Goal: Complete application form: Complete application form

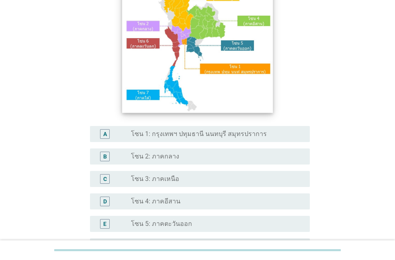
scroll to position [137, 0]
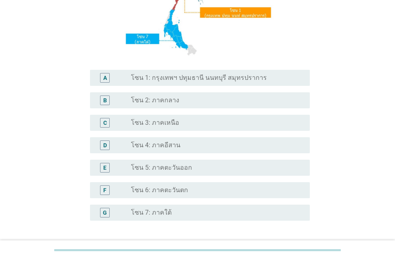
click at [175, 76] on label "โซน 1: กรุงเทพฯ ปทุมธานี นนทบุรี สมุทรปราการ" at bounding box center [199, 78] width 136 height 8
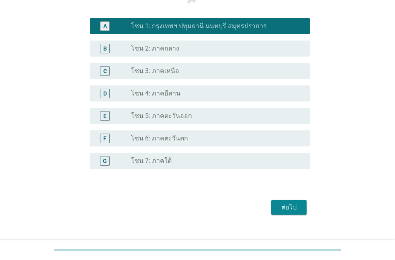
scroll to position [201, 0]
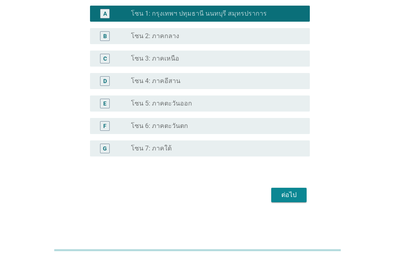
click at [290, 192] on div "ต่อไป" at bounding box center [288, 195] width 22 height 10
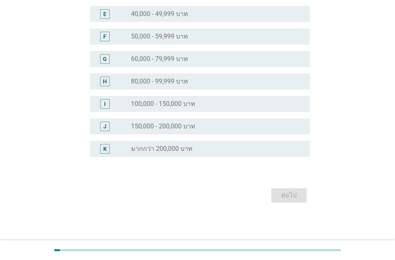
scroll to position [0, 0]
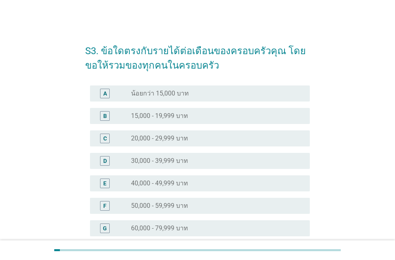
click at [144, 211] on div "F radio_button_unchecked 50,000 - 59,999 บาท" at bounding box center [200, 206] width 220 height 16
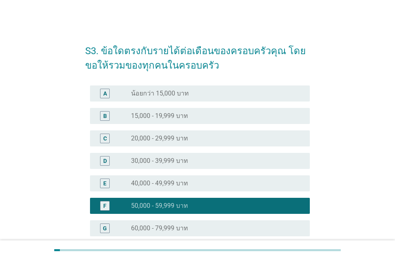
scroll to position [137, 0]
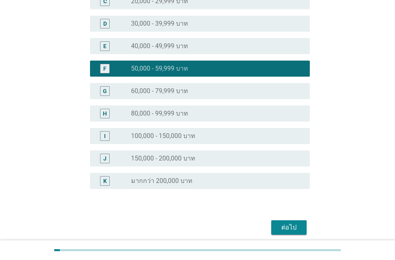
click at [273, 226] on button "ต่อไป" at bounding box center [288, 227] width 35 height 14
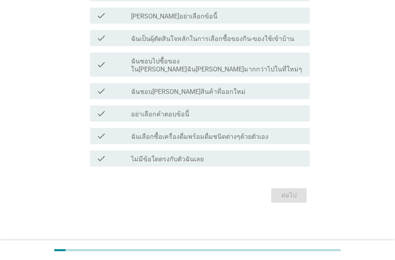
scroll to position [0, 0]
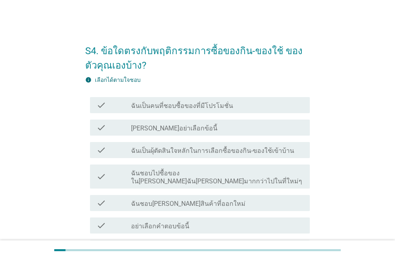
click at [175, 110] on label "ฉันเป็นคนที่ชอบซื้อของที่มีโปรโมชั่น" at bounding box center [182, 106] width 102 height 8
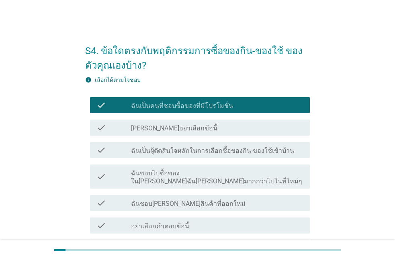
click at [186, 155] on label "ฉันเป็นผุ้ตัดสินใจหลักในการเลือกซื้อของกิน-ของใช้เข้าบ้าน" at bounding box center [212, 151] width 163 height 8
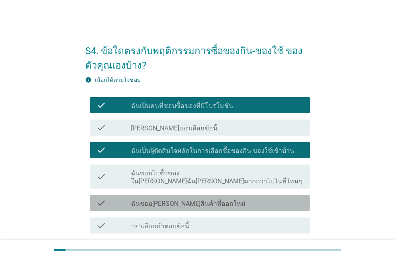
click at [188, 200] on label "ฉันชอบลองสินค้าที่ออกใหม่" at bounding box center [188, 204] width 114 height 8
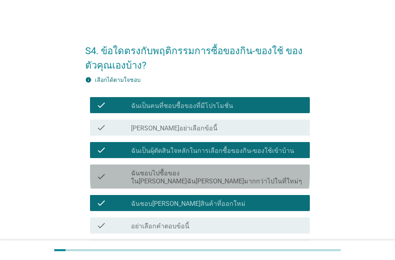
click at [188, 177] on div "check check_box_outline_blank ฉันชอบไปซื้อของในที่ที่ฉันคุ้นเคยมากกว่าไปในที่ให…" at bounding box center [200, 177] width 220 height 24
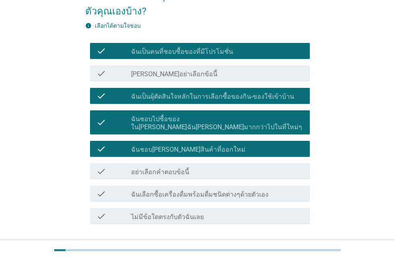
scroll to position [92, 0]
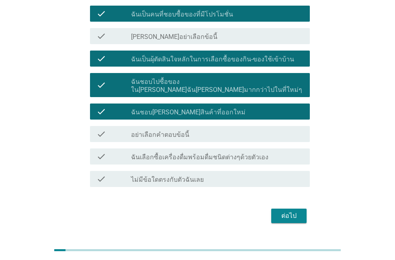
click at [191, 153] on label "ฉันเลือกซื้อเครื่องดื่มพร้อมดื่มชนิดต่างๆด้วยตัวเอง" at bounding box center [199, 157] width 137 height 8
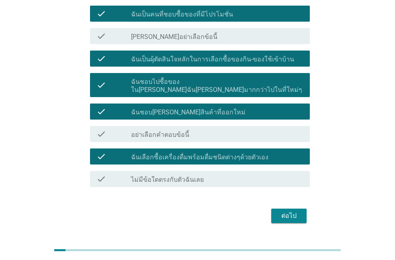
click at [279, 211] on div "ต่อไป" at bounding box center [288, 216] width 22 height 10
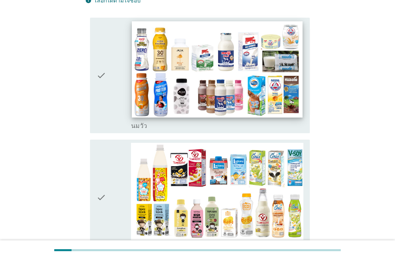
scroll to position [183, 0]
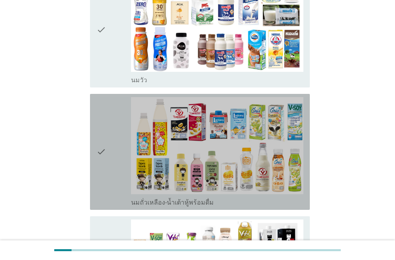
click at [114, 144] on div "check" at bounding box center [113, 152] width 35 height 110
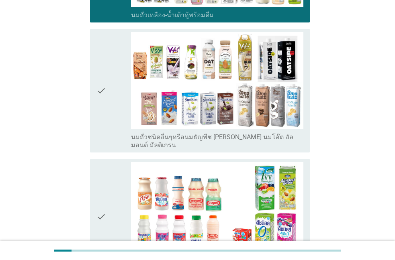
scroll to position [412, 0]
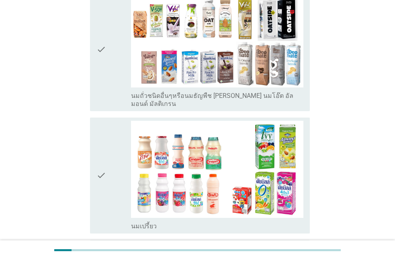
click at [112, 144] on div "check" at bounding box center [113, 176] width 35 height 110
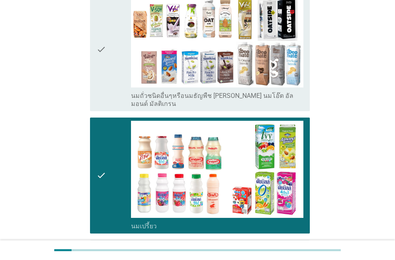
scroll to position [549, 0]
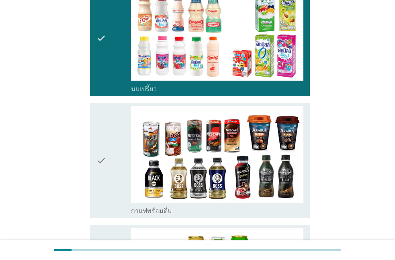
click at [116, 149] on div "check" at bounding box center [113, 161] width 35 height 110
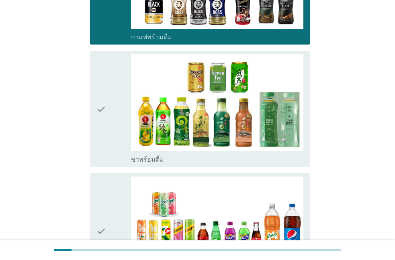
scroll to position [778, 0]
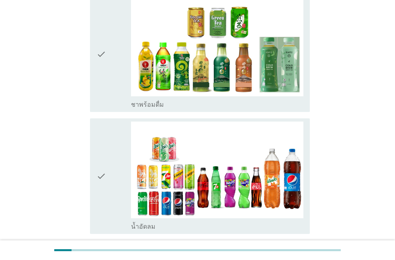
click at [98, 56] on icon "check" at bounding box center [101, 54] width 10 height 110
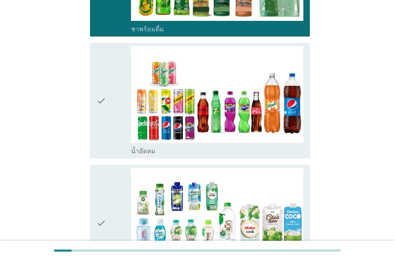
scroll to position [915, 0]
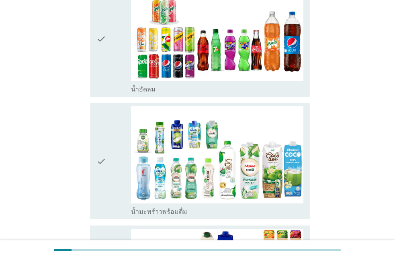
click at [114, 51] on div "check" at bounding box center [113, 39] width 35 height 110
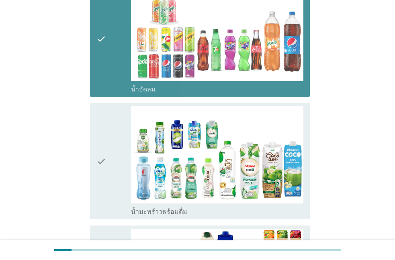
click at [100, 130] on icon "check" at bounding box center [101, 161] width 10 height 110
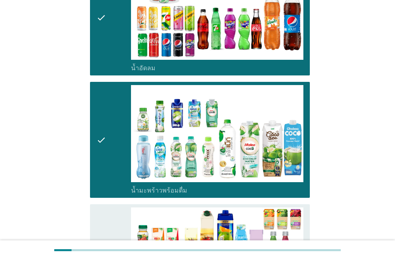
scroll to position [1052, 0]
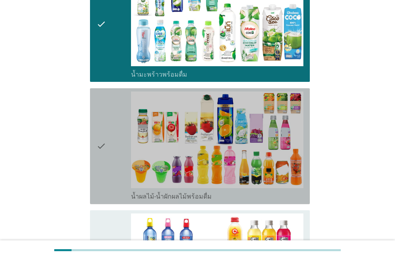
click at [103, 141] on icon "check" at bounding box center [101, 147] width 10 height 110
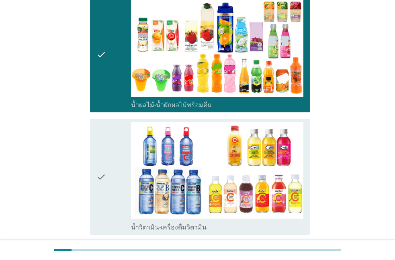
click at [104, 147] on icon "check" at bounding box center [101, 177] width 10 height 110
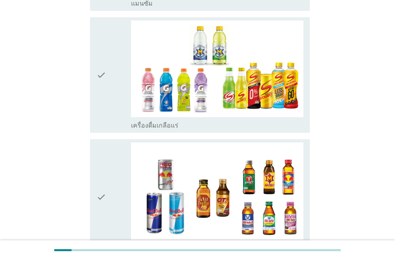
scroll to position [1510, 0]
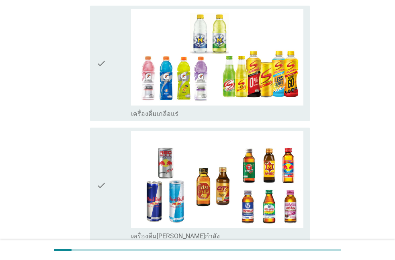
click at [101, 51] on icon "check" at bounding box center [101, 64] width 10 height 110
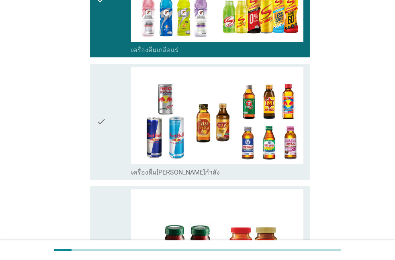
scroll to position [1647, 0]
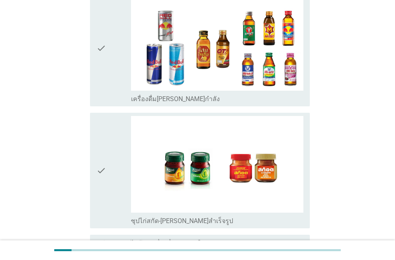
click at [104, 128] on icon "check" at bounding box center [101, 171] width 10 height 110
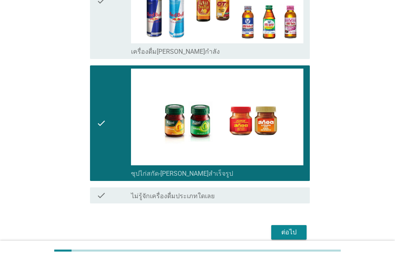
scroll to position [1698, 0]
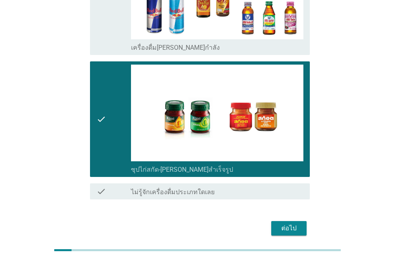
click at [279, 224] on div "ต่อไป" at bounding box center [288, 229] width 22 height 10
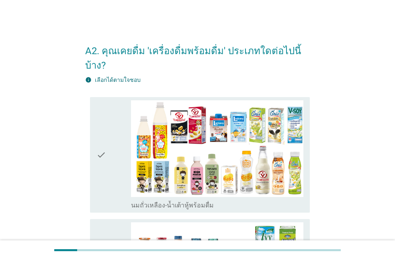
scroll to position [46, 0]
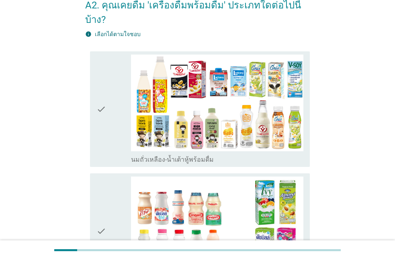
click at [108, 201] on div "check" at bounding box center [113, 232] width 35 height 110
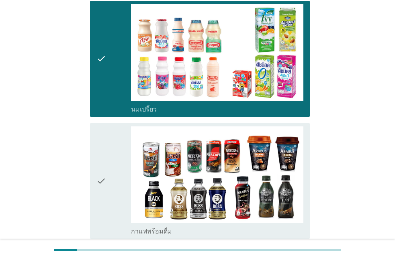
scroll to position [229, 0]
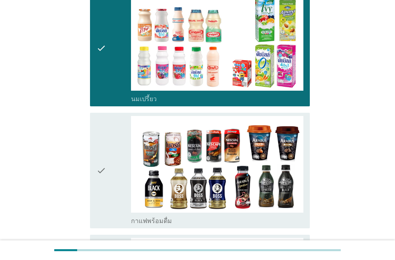
click at [107, 164] on div "check" at bounding box center [113, 171] width 35 height 110
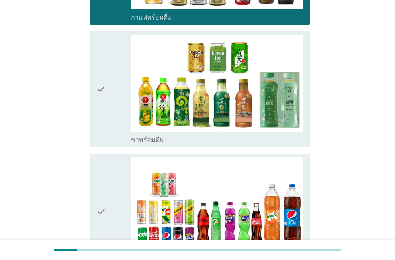
scroll to position [458, 0]
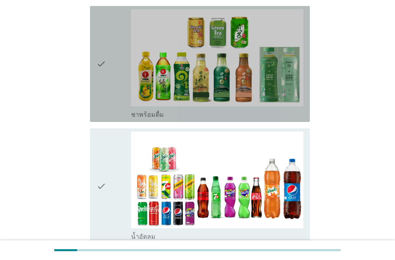
click at [109, 65] on div "check" at bounding box center [113, 64] width 35 height 110
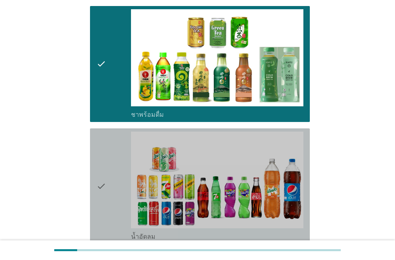
click at [107, 185] on div "check" at bounding box center [113, 187] width 35 height 110
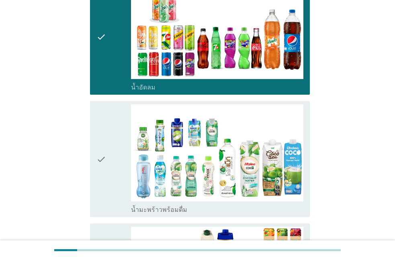
scroll to position [641, 0]
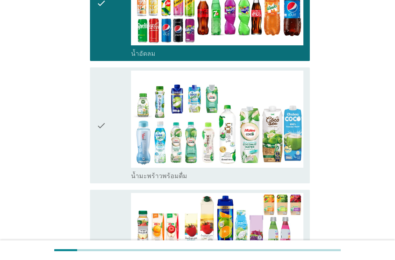
click at [100, 199] on icon "check" at bounding box center [101, 248] width 10 height 110
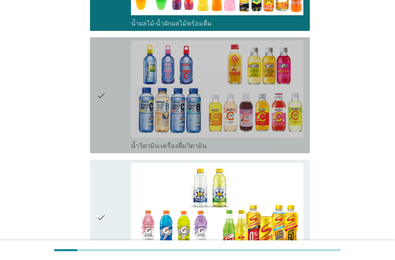
click at [93, 107] on div "check check_box_outline_blank น้ำวิตามิน-เครื่องดื่มวิตามิน" at bounding box center [200, 95] width 220 height 116
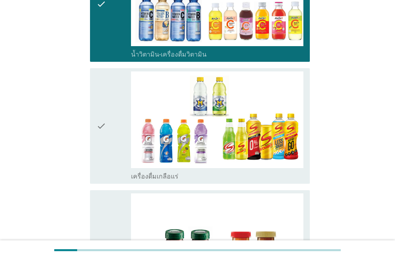
click at [96, 152] on div "check check_box_outline_blank เครื่องดื่มเกลือแร่" at bounding box center [200, 126] width 220 height 116
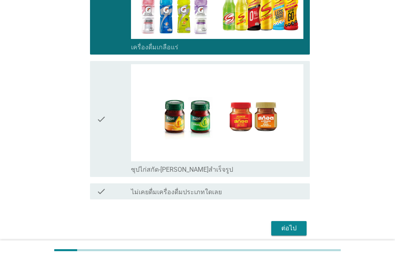
scroll to position [1144, 0]
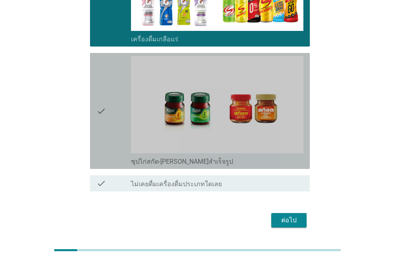
click at [102, 113] on icon "check" at bounding box center [101, 111] width 10 height 110
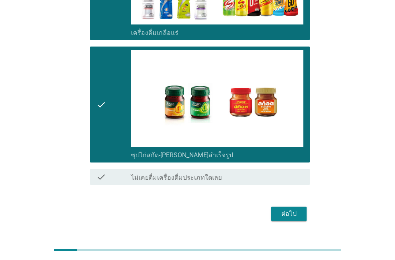
scroll to position [1153, 0]
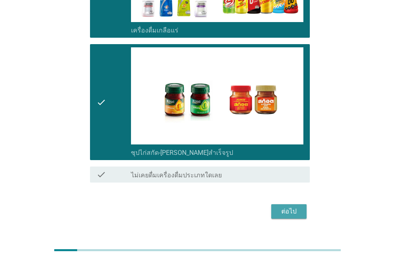
click at [286, 204] on button "ต่อไป" at bounding box center [288, 211] width 35 height 14
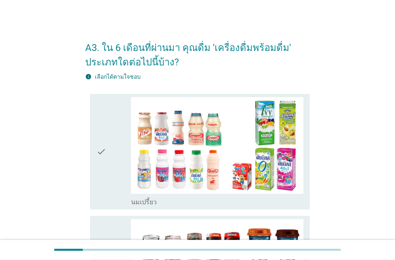
scroll to position [92, 0]
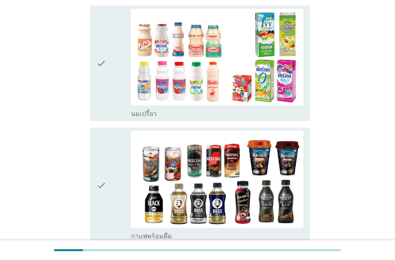
click at [117, 191] on div "check" at bounding box center [113, 186] width 35 height 110
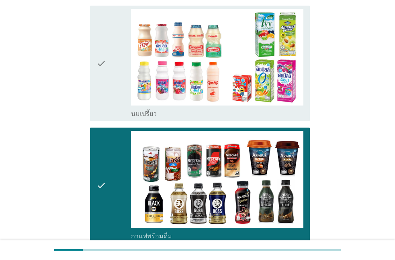
scroll to position [229, 0]
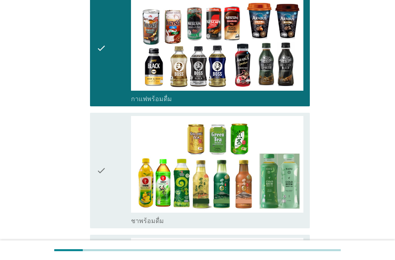
click at [105, 190] on icon "check" at bounding box center [101, 171] width 10 height 110
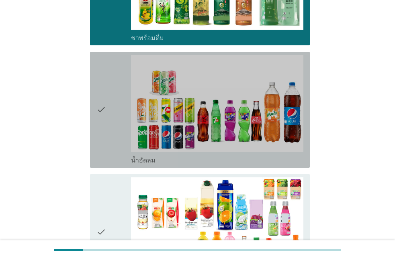
click at [101, 157] on icon "check" at bounding box center [101, 110] width 10 height 110
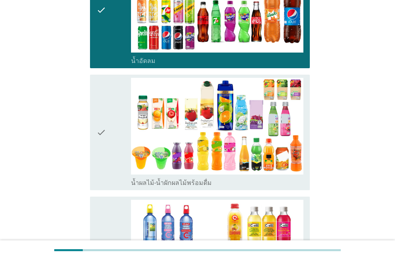
scroll to position [549, 0]
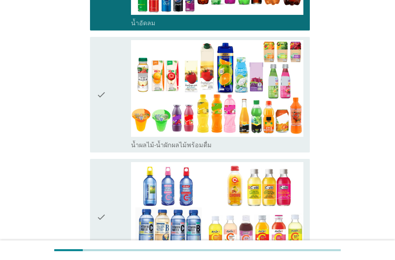
click at [102, 185] on icon "check" at bounding box center [101, 217] width 10 height 110
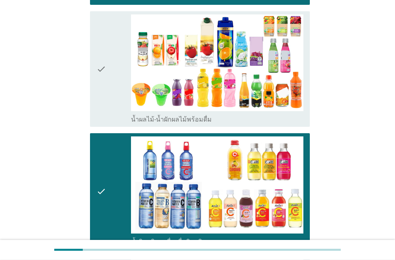
scroll to position [686, 0]
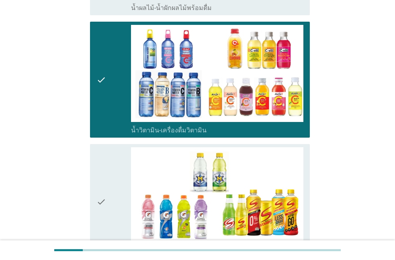
click at [99, 183] on icon "check" at bounding box center [101, 202] width 10 height 110
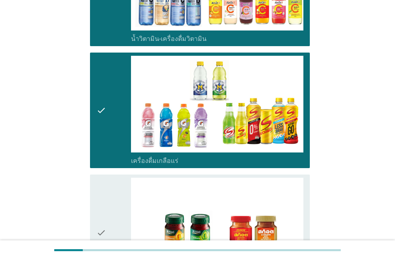
click at [98, 132] on icon "check" at bounding box center [101, 111] width 10 height 110
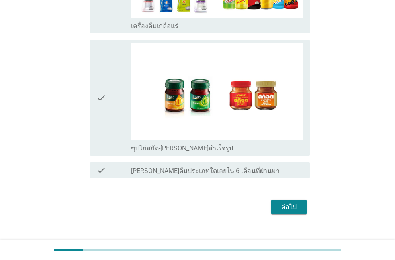
scroll to position [915, 0]
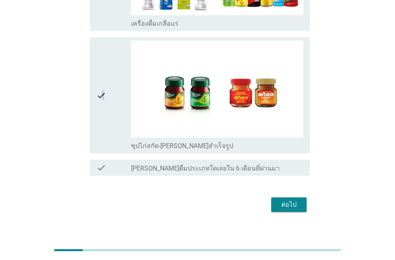
click at [103, 105] on icon "check" at bounding box center [101, 96] width 10 height 110
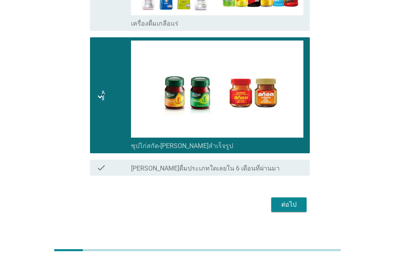
click at [293, 202] on div "ต่อไป" at bounding box center [288, 205] width 22 height 10
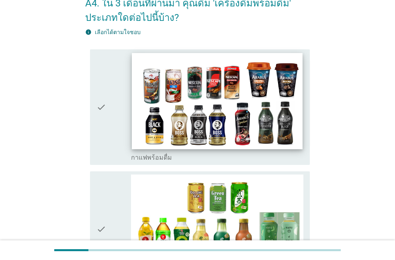
scroll to position [92, 0]
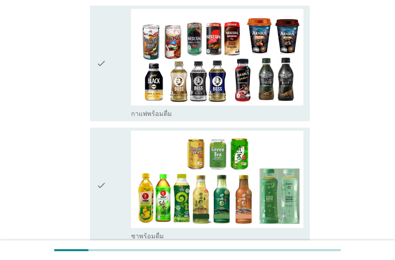
click at [102, 174] on icon "check" at bounding box center [101, 186] width 10 height 110
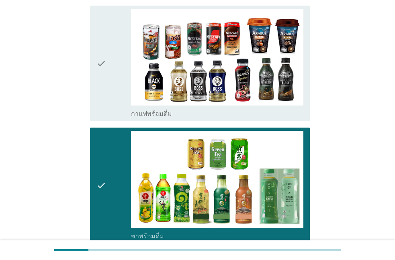
click at [116, 89] on div "check" at bounding box center [113, 64] width 35 height 110
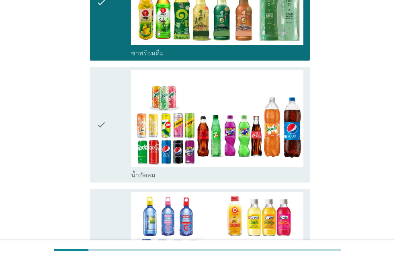
scroll to position [320, 0]
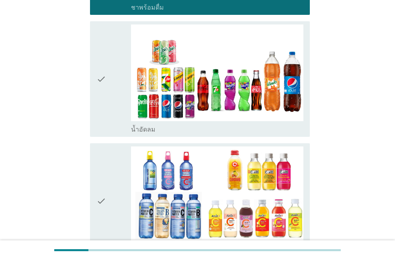
click at [88, 190] on div "check check_box น้ำวิตามิน-เครื่องดื่มวิตามิน" at bounding box center [197, 201] width 224 height 122
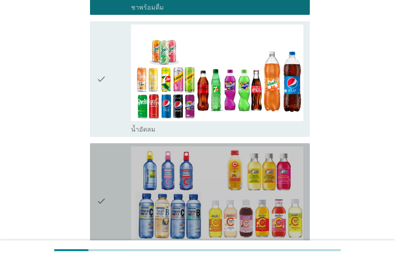
click at [102, 184] on icon "check" at bounding box center [101, 201] width 10 height 110
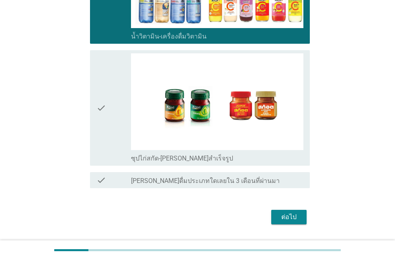
scroll to position [557, 0]
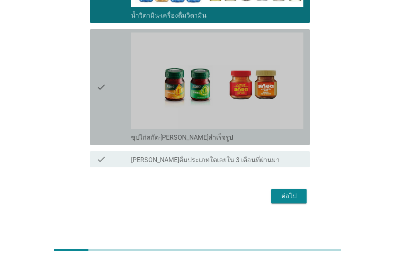
click at [108, 84] on div "check" at bounding box center [113, 88] width 35 height 110
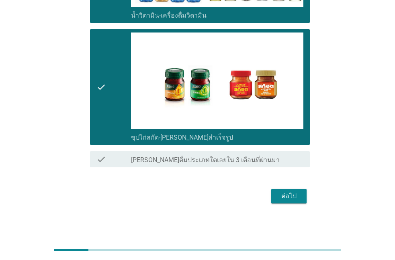
click at [295, 201] on button "ต่อไป" at bounding box center [288, 196] width 35 height 14
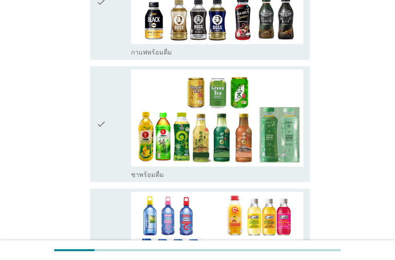
scroll to position [183, 0]
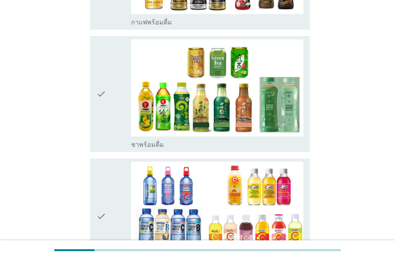
click at [114, 102] on div "check" at bounding box center [113, 94] width 35 height 110
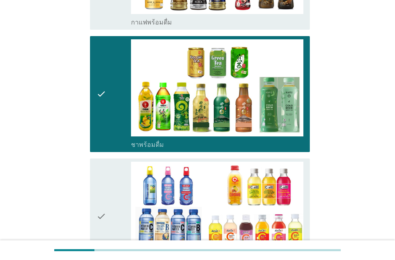
click at [111, 210] on div "check" at bounding box center [113, 217] width 35 height 110
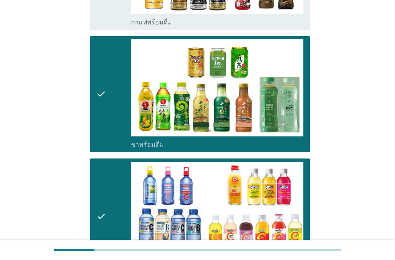
scroll to position [366, 0]
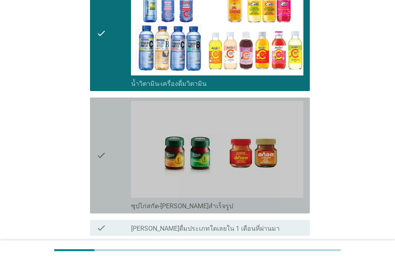
click at [104, 163] on icon "check" at bounding box center [101, 156] width 10 height 110
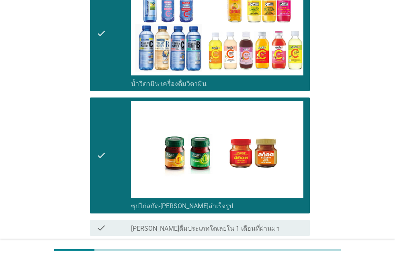
scroll to position [435, 0]
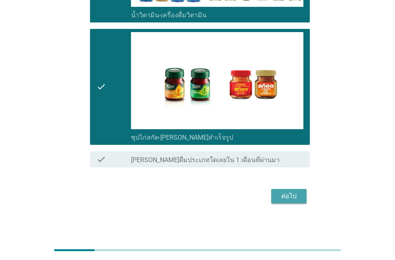
click at [287, 201] on button "ต่อไป" at bounding box center [288, 196] width 35 height 14
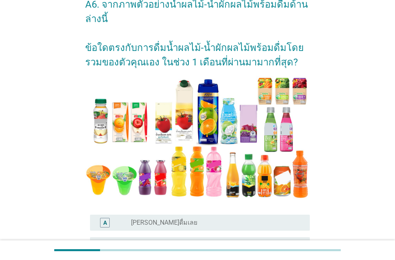
scroll to position [137, 0]
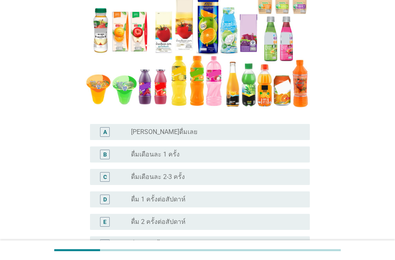
click at [155, 157] on label "ดื่มเดือนละ 1 ครั้ง" at bounding box center [155, 155] width 49 height 8
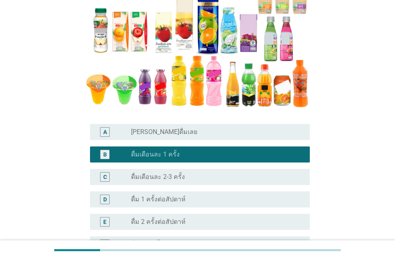
click at [155, 199] on label "ดื่ม 1 ครั้งต่อสัปดาห์" at bounding box center [158, 199] width 55 height 8
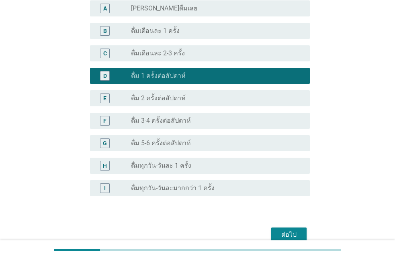
scroll to position [275, 0]
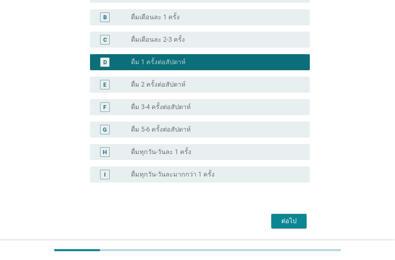
click at [173, 145] on div "H radio_button_unchecked ดื่มทุกวัน-วันละ 1 ครั้ง" at bounding box center [200, 152] width 220 height 16
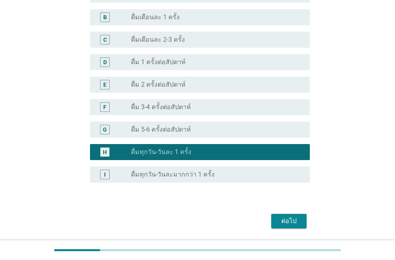
click at [206, 137] on div "G radio_button_unchecked ดื่ม 5-6 ครั้งต่อสัปดาห์" at bounding box center [200, 130] width 220 height 16
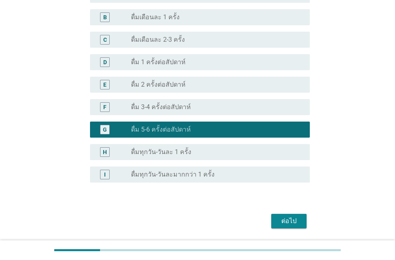
click at [287, 220] on div "ต่อไป" at bounding box center [288, 221] width 22 height 10
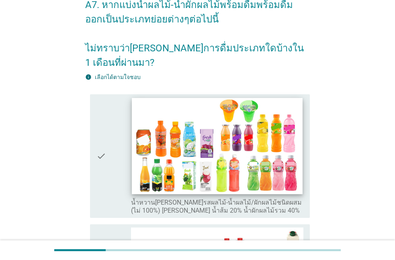
scroll to position [92, 0]
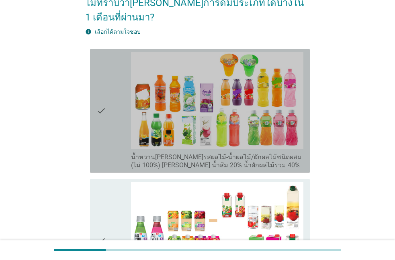
click at [116, 142] on div "check" at bounding box center [113, 111] width 35 height 118
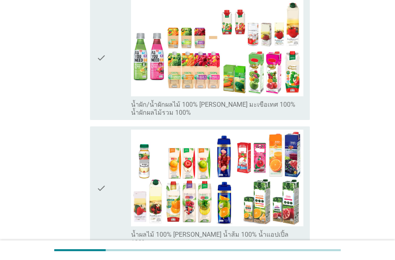
click at [117, 154] on div "check" at bounding box center [113, 189] width 35 height 118
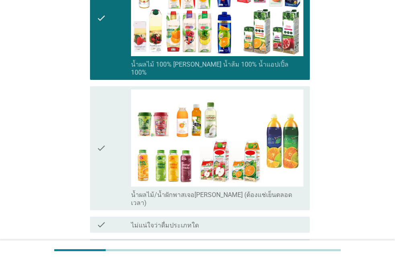
scroll to position [458, 0]
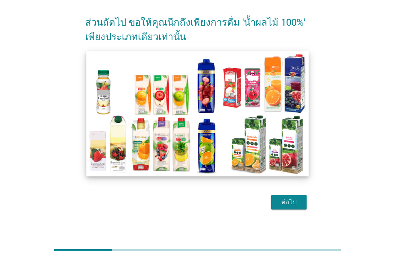
scroll to position [36, 0]
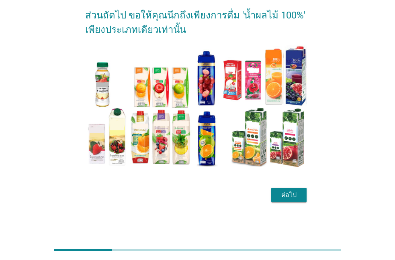
click at [277, 196] on button "ต่อไป" at bounding box center [288, 195] width 35 height 14
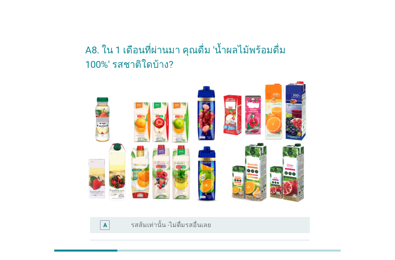
scroll to position [129, 0]
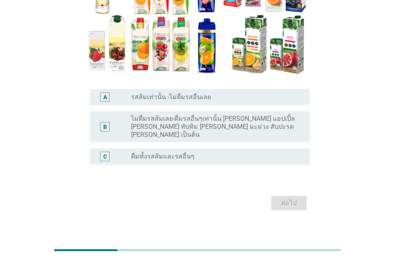
click at [160, 153] on label "ดื่มทั้งรสส้มและรสอื่นๆ" at bounding box center [162, 157] width 63 height 8
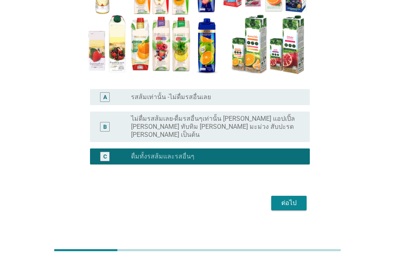
click at [271, 198] on div "ต่อไป" at bounding box center [197, 202] width 224 height 19
click at [280, 198] on div "ต่อไป" at bounding box center [288, 203] width 22 height 10
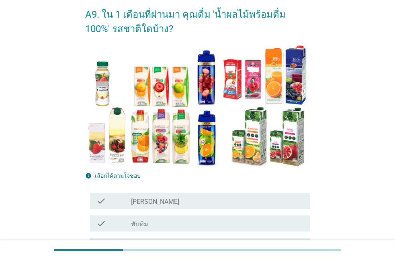
scroll to position [137, 0]
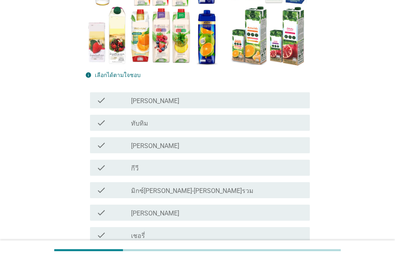
click at [173, 146] on div "check_box_outline_blank องุ่น" at bounding box center [217, 145] width 172 height 10
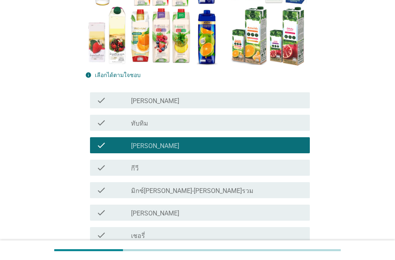
click at [169, 215] on div "check_box_outline_blank ฝรั่ง" at bounding box center [217, 213] width 172 height 10
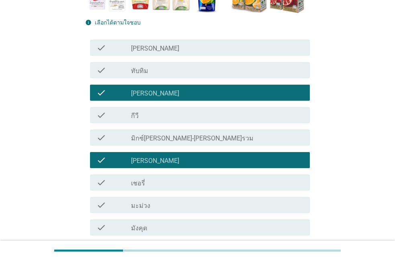
scroll to position [229, 0]
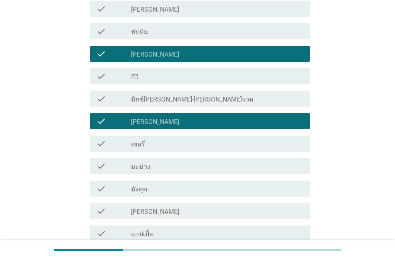
click at [163, 164] on div "check_box_outline_blank มะม่วง" at bounding box center [217, 166] width 172 height 10
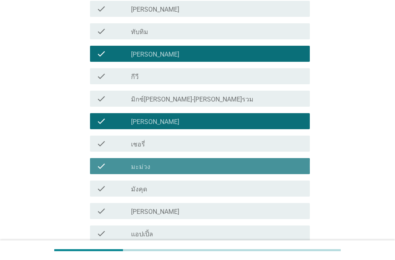
click at [163, 164] on div "check_box_outline_blank มะม่วง" at bounding box center [217, 166] width 172 height 10
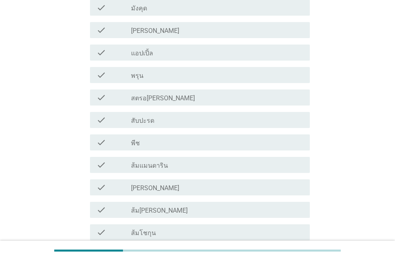
scroll to position [412, 0]
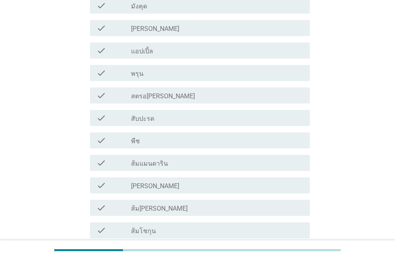
click at [161, 203] on div "check check_box_outline_blank ส้มสายน้ำผึ้ง" at bounding box center [200, 208] width 220 height 16
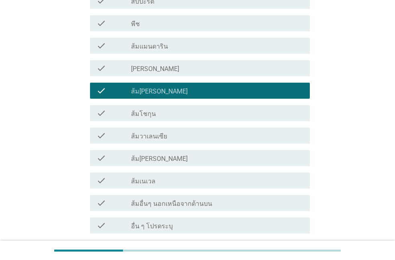
scroll to position [549, 0]
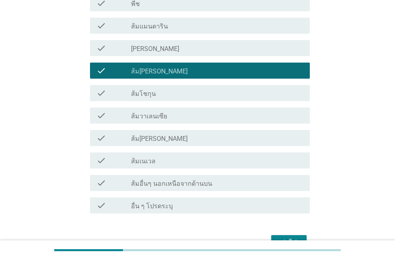
click at [276, 237] on button "ต่อไป" at bounding box center [288, 242] width 35 height 14
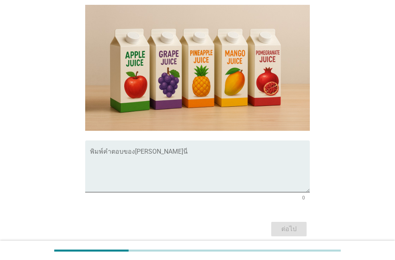
scroll to position [209, 0]
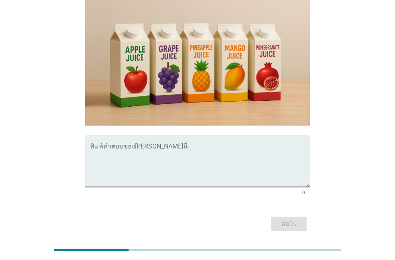
click at [124, 152] on textarea "พิมพ์คำตอบของคุณ ที่นี่" at bounding box center [200, 166] width 220 height 42
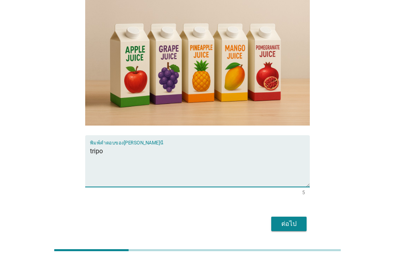
type textarea "tripo"
click at [277, 217] on button "ต่อไป" at bounding box center [288, 224] width 35 height 14
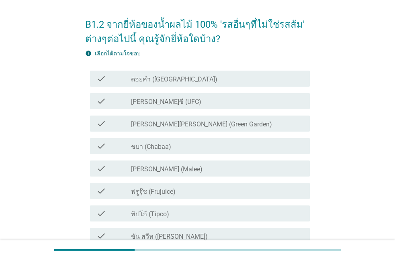
scroll to position [46, 0]
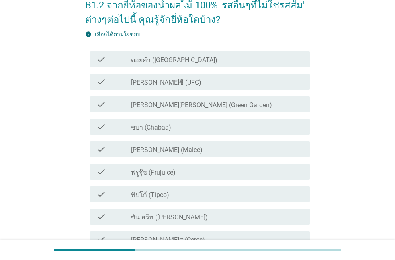
click at [177, 131] on div "check_box_outline_blank ชบา (Chabaa)" at bounding box center [217, 127] width 172 height 10
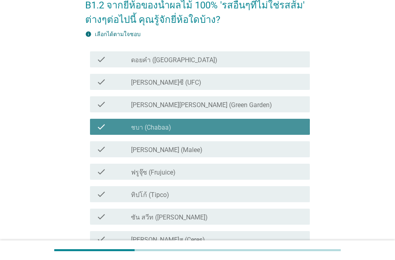
click at [172, 150] on div "check_box_outline_blank มาลี (Malee)" at bounding box center [217, 149] width 172 height 10
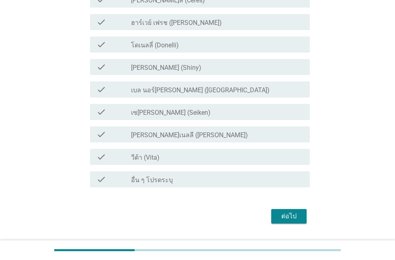
scroll to position [306, 0]
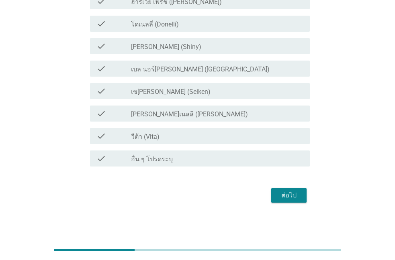
click at [276, 197] on button "ต่อไป" at bounding box center [288, 195] width 35 height 14
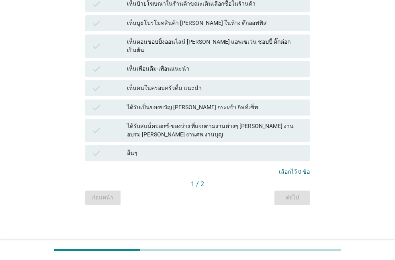
scroll to position [0, 0]
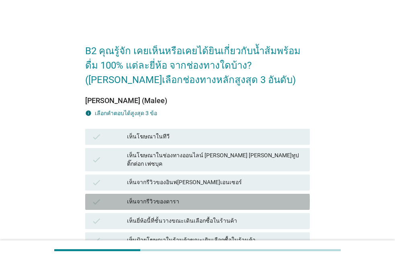
click at [165, 197] on div "เห็นจากรีวิวของดารา" at bounding box center [215, 202] width 176 height 10
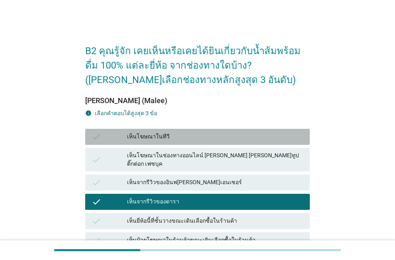
click at [162, 139] on div "เห็นโฆษณาในทีวี" at bounding box center [215, 137] width 176 height 10
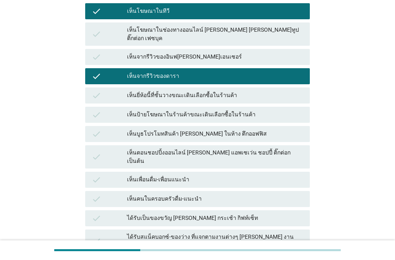
scroll to position [137, 0]
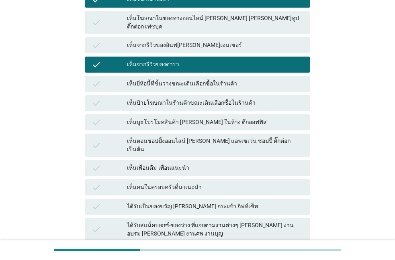
click at [206, 202] on div "ได้รับเป็นของขวัญ เช่น กระเช้า กิฟท์เซ็ท" at bounding box center [215, 207] width 176 height 10
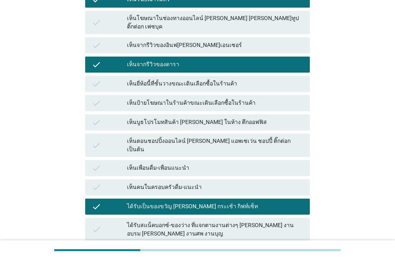
scroll to position [222, 0]
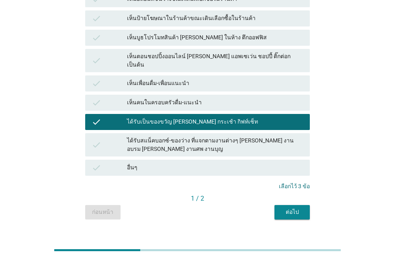
click at [281, 208] on div "ต่อไป" at bounding box center [292, 212] width 22 height 8
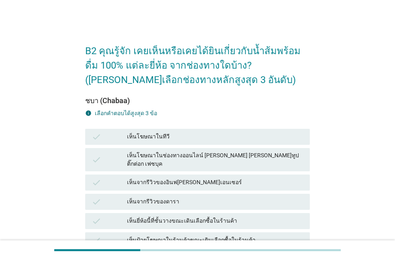
click at [207, 178] on div "เห็นจากรีวิวของอินฟลูเอนเซอร์" at bounding box center [215, 183] width 176 height 10
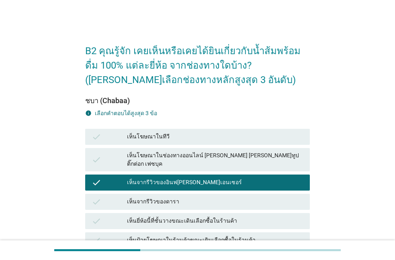
click at [197, 216] on div "เห็นยี่ห้อนี้ที่ชั้นวางขณะเดินเลือกซื้อในร้านค้า" at bounding box center [215, 221] width 176 height 10
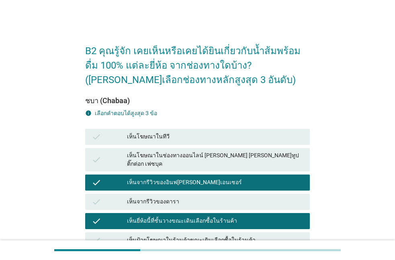
scroll to position [183, 0]
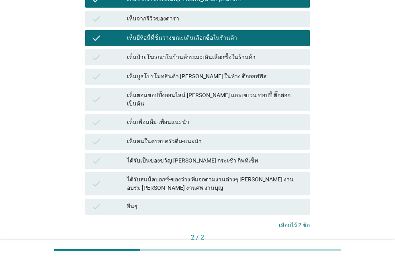
click at [196, 137] on div "เห็นคนในครอบครัวดื่ม-แนะนำ" at bounding box center [215, 142] width 176 height 10
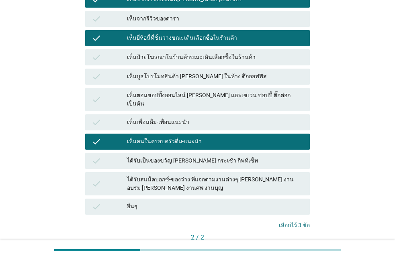
click at [278, 247] on div "คำถามต่อไป" at bounding box center [288, 251] width 30 height 8
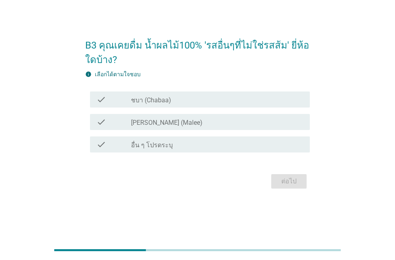
scroll to position [0, 0]
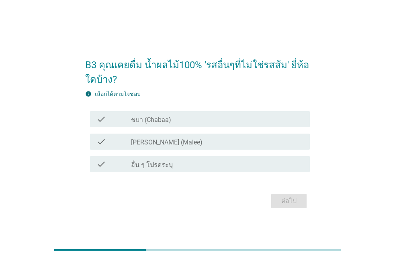
click at [165, 144] on label "[PERSON_NAME] (Malee)" at bounding box center [166, 142] width 71 height 8
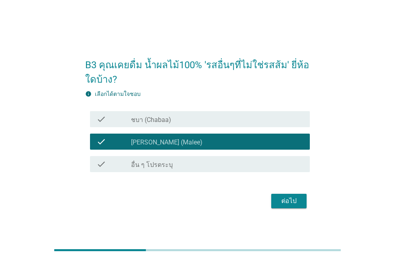
click at [278, 197] on div "ต่อไป" at bounding box center [288, 201] width 22 height 10
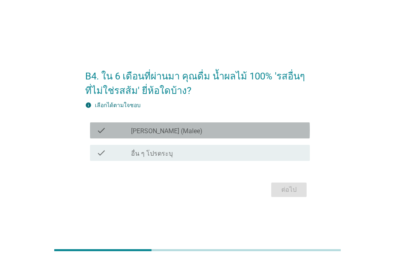
click at [158, 130] on label "[PERSON_NAME] (Malee)" at bounding box center [166, 131] width 71 height 8
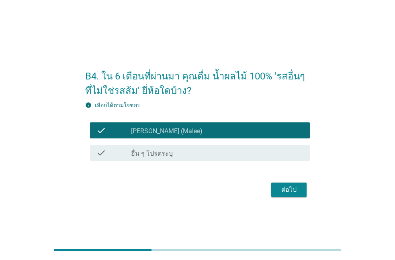
click at [286, 187] on div "ต่อไป" at bounding box center [288, 190] width 22 height 10
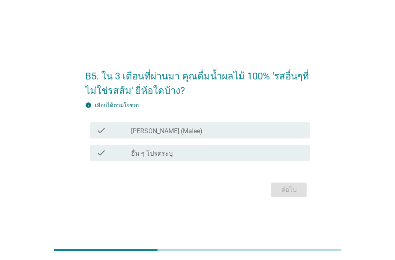
click at [146, 132] on label "[PERSON_NAME] (Malee)" at bounding box center [166, 131] width 71 height 8
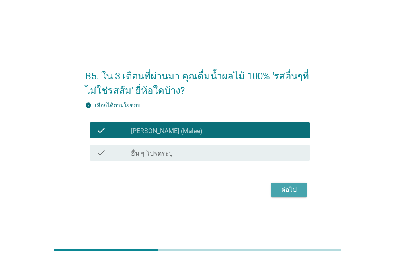
click at [284, 194] on div "ต่อไป" at bounding box center [288, 190] width 22 height 10
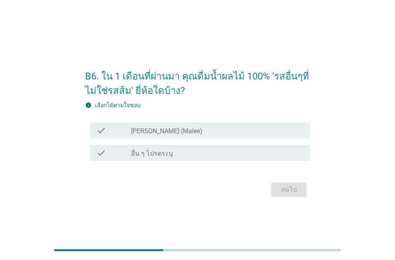
click at [157, 138] on div "check check_box มาลี (Malee)" at bounding box center [197, 130] width 224 height 22
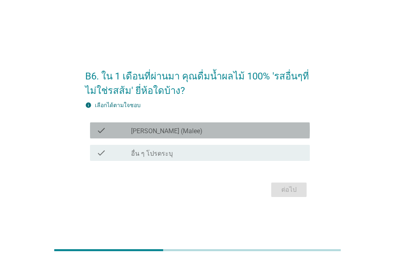
click at [208, 136] on div "check check_box มาลี (Malee)" at bounding box center [200, 130] width 220 height 16
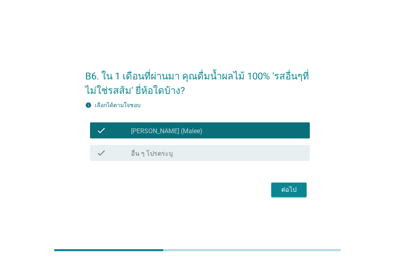
click at [292, 190] on div "ต่อไป" at bounding box center [288, 190] width 22 height 10
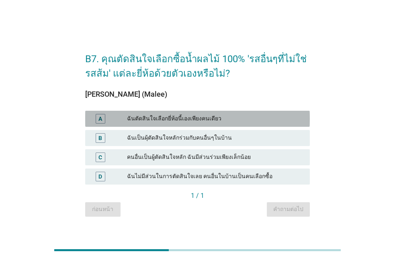
click at [196, 115] on div "ฉันตัดสินใจเลือกยี่ห้อนี้เองเพียงคนเดียว" at bounding box center [215, 119] width 176 height 10
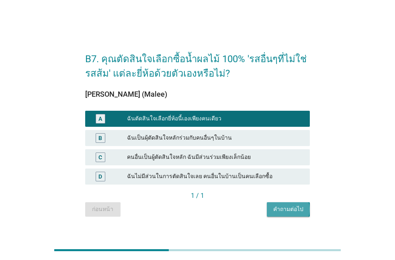
click at [276, 209] on div "คำถามต่อไป" at bounding box center [288, 209] width 30 height 8
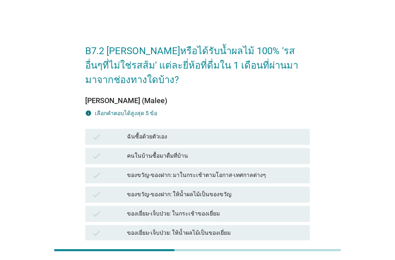
click at [180, 135] on div "ฉันซื้อด้วยตัวเอง" at bounding box center [215, 137] width 176 height 10
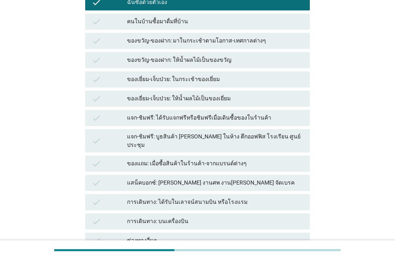
scroll to position [137, 0]
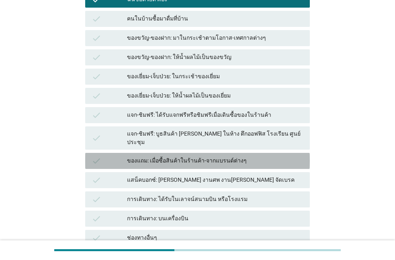
click at [204, 156] on div "ของแถม: เมื่อซื้อสินค้าในร้านค้า-จากแบรนด์ต่างๆ" at bounding box center [215, 161] width 176 height 10
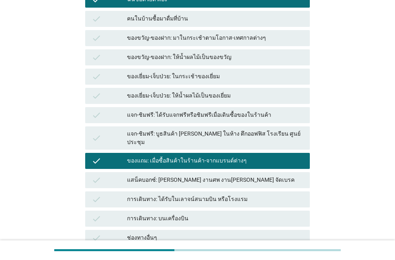
scroll to position [183, 0]
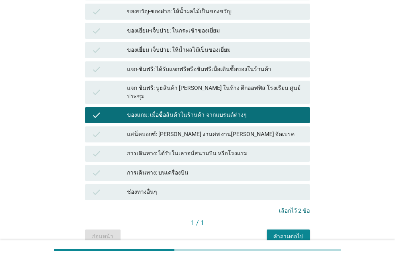
click at [287, 232] on div "คำถามต่อไป" at bounding box center [288, 236] width 30 height 8
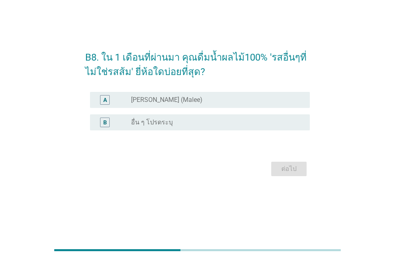
scroll to position [0, 0]
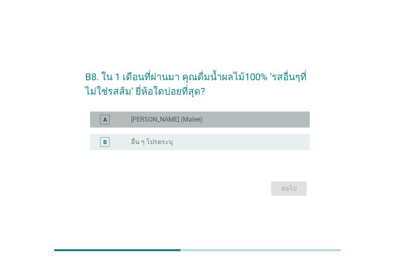
click at [122, 124] on div "A radio_button_unchecked มาลี (Malee)" at bounding box center [200, 120] width 220 height 16
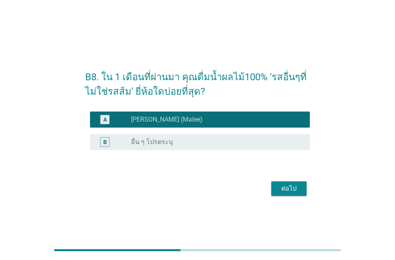
click at [283, 191] on div "ต่อไป" at bounding box center [288, 189] width 22 height 10
drag, startPoint x: 128, startPoint y: 121, endPoint x: 132, endPoint y: 126, distance: 6.3
click at [132, 126] on div "A radio_button_checked มาลี (Malee)" at bounding box center [200, 120] width 220 height 16
click at [294, 196] on div "ต่อไป" at bounding box center [197, 188] width 224 height 19
click at [293, 195] on div "ต่อไป" at bounding box center [197, 188] width 224 height 19
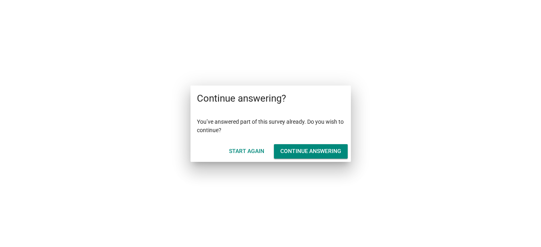
click at [305, 154] on div "Continue answering" at bounding box center [311, 151] width 61 height 8
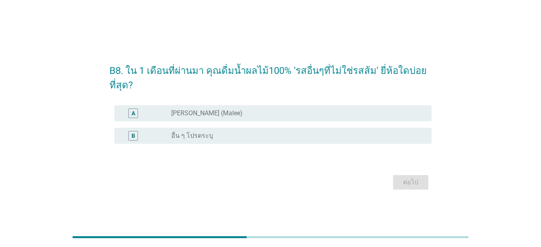
click at [187, 114] on label "[PERSON_NAME] (Malee)" at bounding box center [206, 113] width 71 height 8
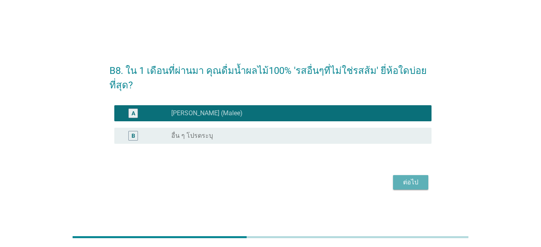
click at [405, 185] on div "ต่อไป" at bounding box center [411, 182] width 22 height 10
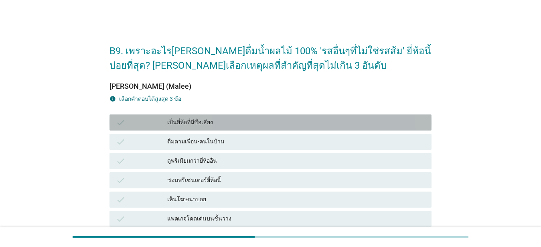
click at [199, 124] on div "เป็นยี่ห้อที่มีชื่อเสียง" at bounding box center [296, 123] width 258 height 10
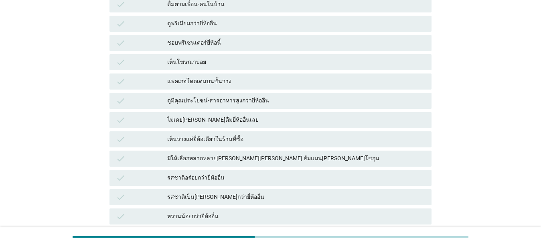
scroll to position [229, 0]
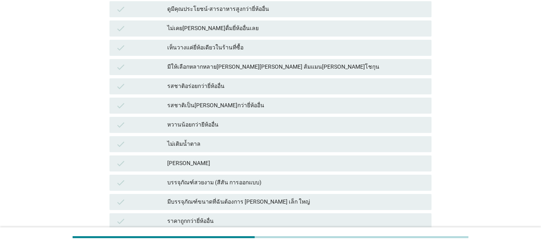
click at [202, 153] on div "check ไม่เติมน้ำตาล" at bounding box center [270, 143] width 325 height 19
click at [199, 163] on div "[PERSON_NAME]" at bounding box center [296, 164] width 258 height 10
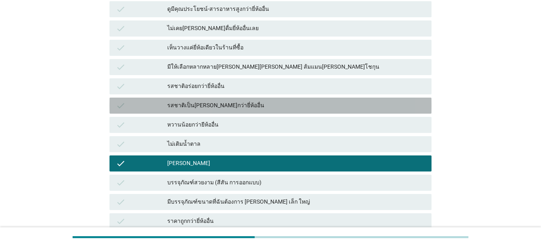
click at [199, 107] on div "รสชาติเป็น[PERSON_NAME]กว่ายี่ห้ออื่น" at bounding box center [296, 106] width 258 height 10
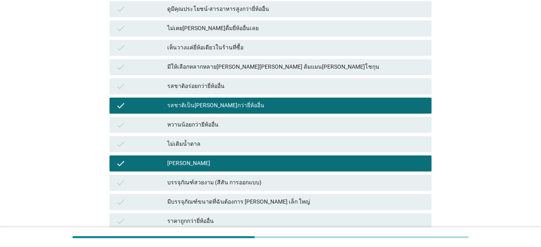
scroll to position [348, 0]
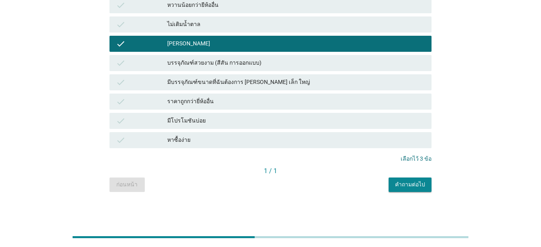
click at [410, 187] on div "คำถามต่อไป" at bounding box center [410, 184] width 30 height 8
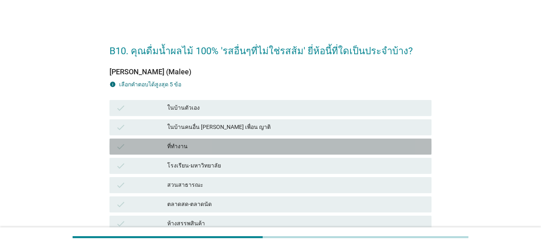
click at [214, 149] on div "ที่ทำงาน" at bounding box center [296, 147] width 258 height 10
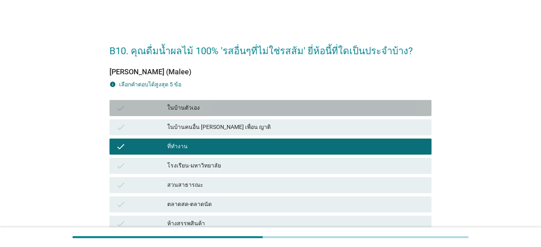
click at [204, 105] on div "ในบ้านตัวเอง" at bounding box center [296, 108] width 258 height 10
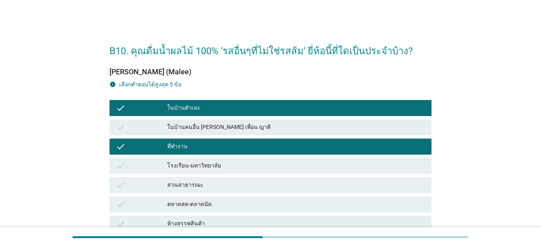
scroll to position [180, 0]
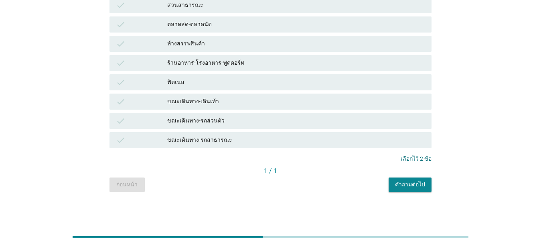
click at [223, 122] on div "ขณะเดินทาง-รถส่วนตัว" at bounding box center [296, 121] width 258 height 10
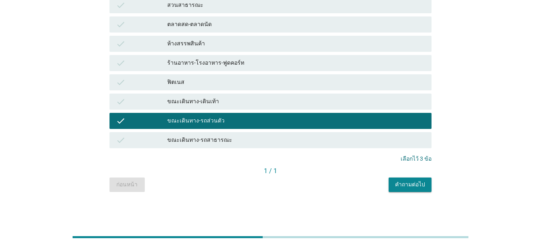
click at [414, 186] on div "คำถามต่อไป" at bounding box center [410, 184] width 30 height 8
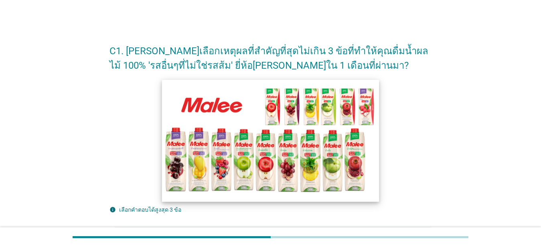
scroll to position [137, 0]
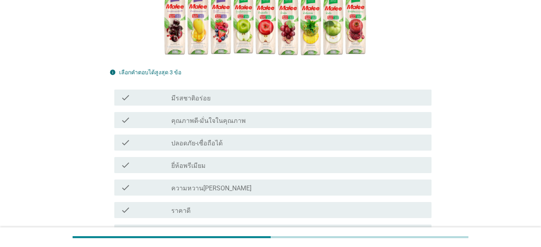
click at [205, 142] on label "ปลอดภัย-เชื่อถือได้" at bounding box center [196, 143] width 51 height 8
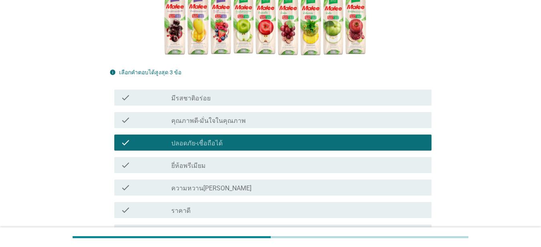
click at [214, 101] on div "check_box_outline_blank มีรสชาติอร่อย" at bounding box center [298, 98] width 254 height 10
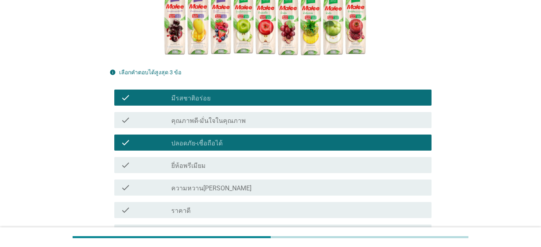
click at [225, 128] on div "check check_box_outline_blank คุณภาพดี-มั่นใจในคุณภาพ" at bounding box center [271, 120] width 322 height 22
click at [226, 123] on label "คุณภาพดี-มั่นใจในคุณภาพ" at bounding box center [208, 121] width 75 height 8
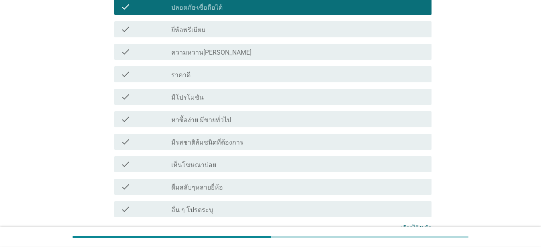
scroll to position [275, 0]
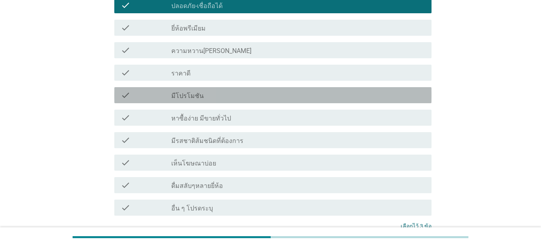
click at [221, 98] on div "check_box_outline_blank มีโปรโมชัน" at bounding box center [298, 95] width 254 height 10
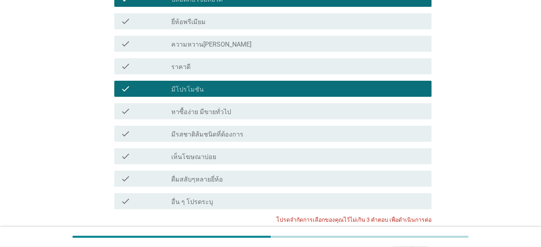
scroll to position [349, 0]
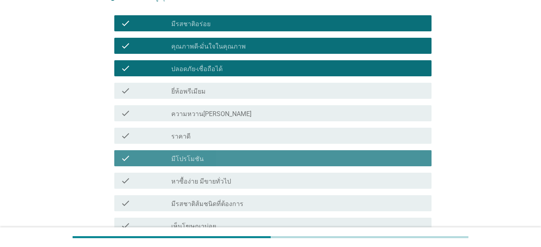
click at [214, 155] on div "check_box_outline_blank มีโปรโมชัน" at bounding box center [298, 158] width 254 height 10
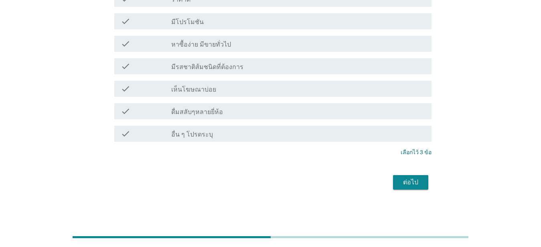
click at [396, 177] on button "ต่อไป" at bounding box center [410, 182] width 35 height 14
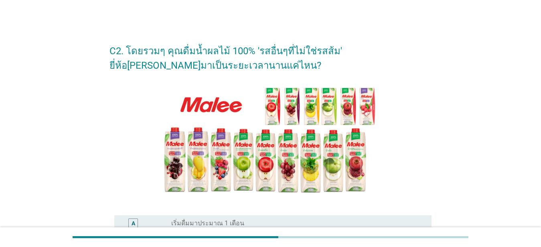
scroll to position [183, 0]
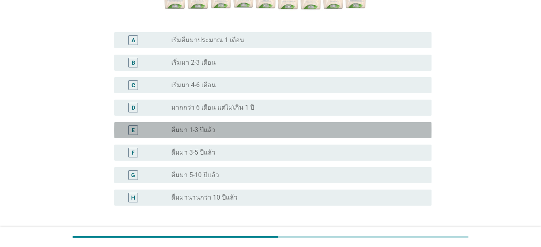
click at [176, 127] on label "ดื่มมา 1-3 ปีแล้ว" at bounding box center [193, 130] width 44 height 8
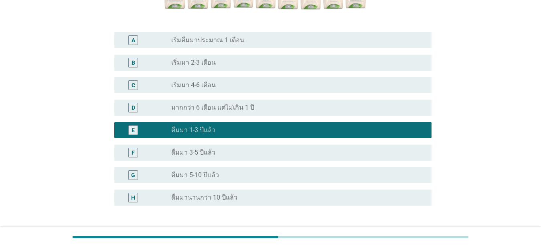
click at [223, 88] on div "radio_button_unchecked เริ่มมา 4-6 เดือน" at bounding box center [295, 85] width 248 height 8
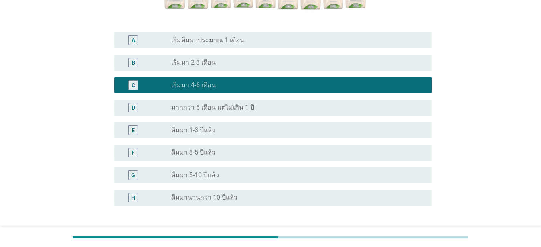
click at [206, 175] on label "ดื่มมา 5-10 ปีแล้ว" at bounding box center [195, 175] width 48 height 8
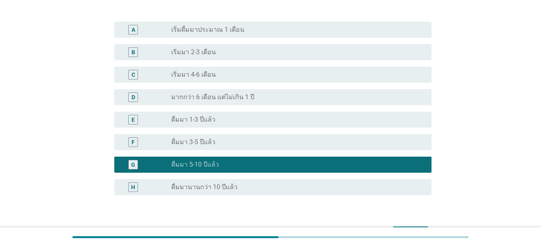
scroll to position [245, 0]
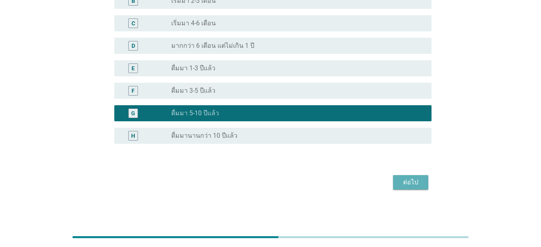
click at [413, 179] on div "ต่อไป" at bounding box center [411, 182] width 22 height 10
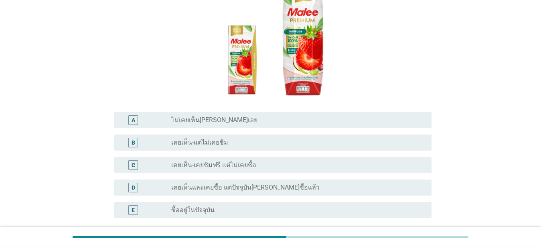
scroll to position [137, 0]
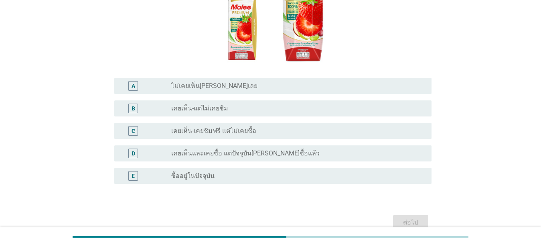
click at [211, 104] on label "เคยเห็น-แต่ไม่เคยชิม" at bounding box center [199, 108] width 57 height 8
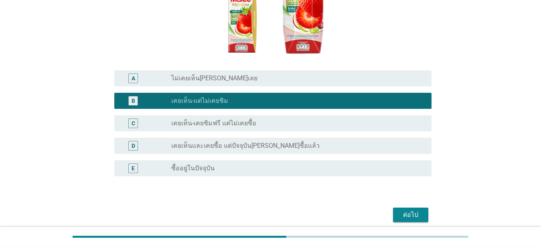
scroll to position [163, 0]
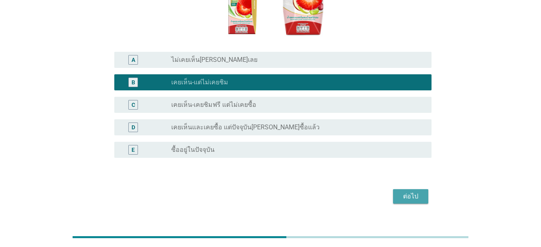
click at [414, 191] on div "ต่อไป" at bounding box center [411, 196] width 22 height 10
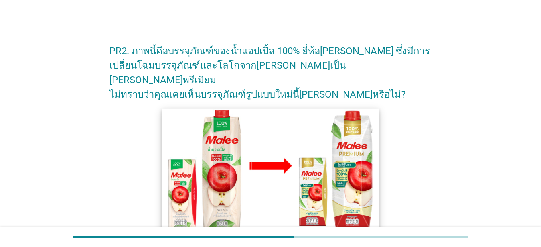
scroll to position [170, 0]
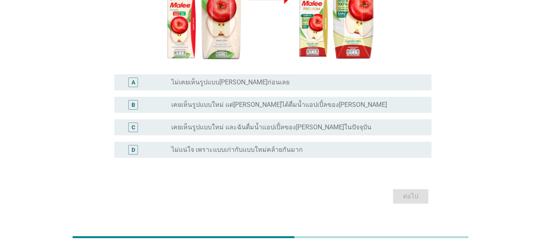
click at [222, 122] on div "radio_button_unchecked เคยเห็นรูปแบบใหม่ และฉันดื่มน้ำแอปเปิ้ลของ[PERSON_NAME]ใ…" at bounding box center [298, 127] width 254 height 10
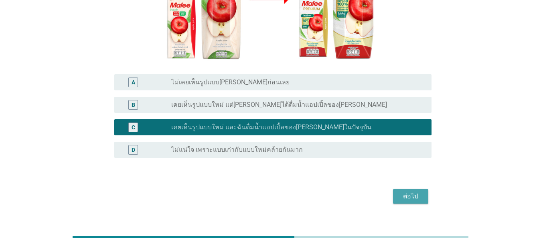
click at [411, 191] on div "ต่อไป" at bounding box center [411, 196] width 22 height 10
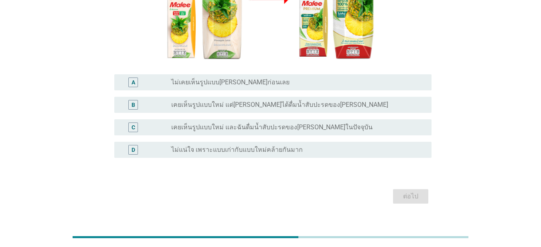
click at [211, 101] on label "เคยเห็นรูปแบบใหม่ แต่[PERSON_NAME]ได้ดื่มน้ำสับปะรดของ[PERSON_NAME]" at bounding box center [279, 105] width 217 height 8
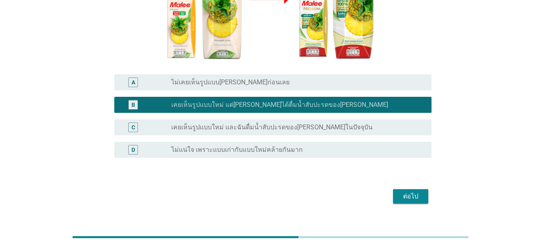
scroll to position [124, 0]
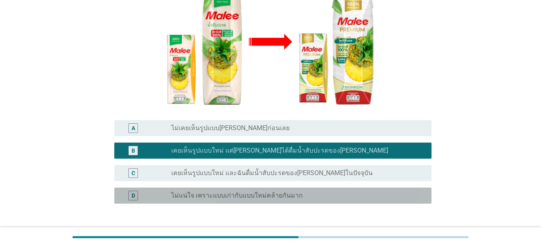
click at [244, 191] on label "ไม่แน่ใจ เพราะแบบเก่ากับแบบใหม่คล้ายกันมาก" at bounding box center [237, 195] width 132 height 8
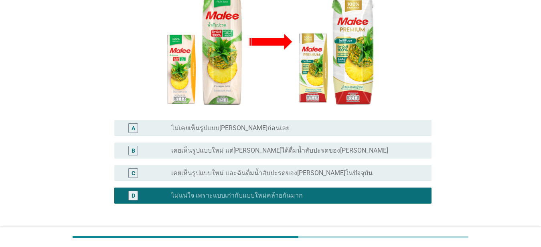
click at [416, 237] on div "ต่อไป" at bounding box center [411, 242] width 22 height 10
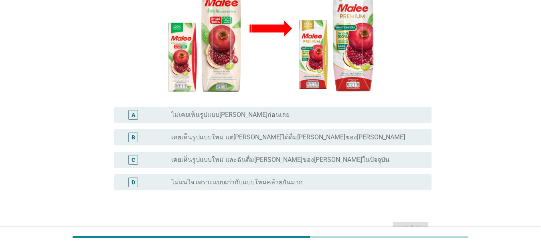
click at [235, 152] on div "C radio_button_unchecked เคยเห็นรูปแบบใหม่ และฉันดื่ม[PERSON_NAME]ของ[PERSON_NA…" at bounding box center [272, 160] width 317 height 16
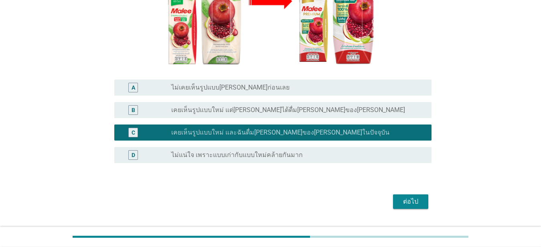
scroll to position [170, 0]
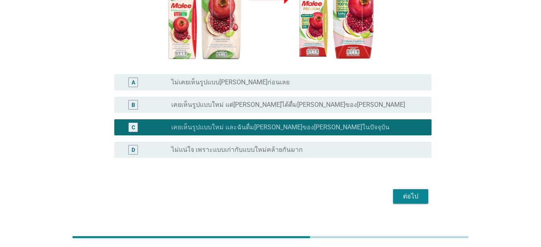
click at [397, 189] on button "ต่อไป" at bounding box center [410, 196] width 35 height 14
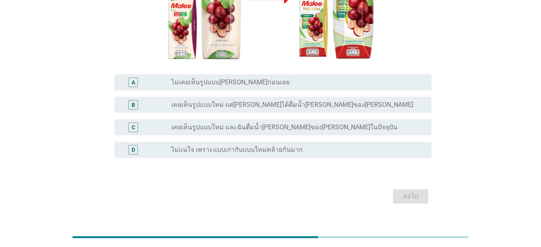
click at [203, 101] on label "เคยเห็นรูปแบบใหม่ แต่[PERSON_NAME]ได้ดื่มน้ำ[PERSON_NAME]ของ[PERSON_NAME]" at bounding box center [292, 105] width 242 height 8
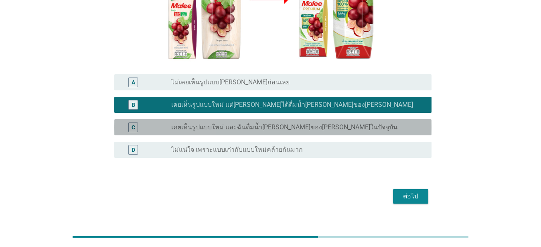
click at [218, 123] on label "เคยเห็นรูปแบบใหม่ และฉันดื่มน้ำ[PERSON_NAME]ของ[PERSON_NAME]ในปัจจุบัน" at bounding box center [284, 127] width 226 height 8
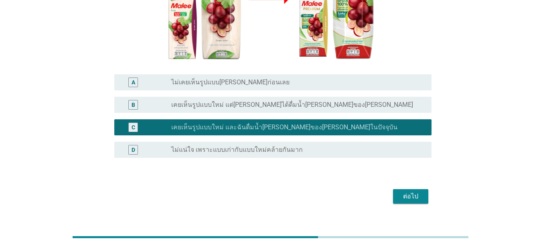
click at [399, 189] on button "ต่อไป" at bounding box center [410, 196] width 35 height 14
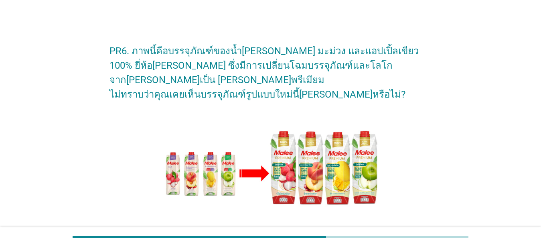
scroll to position [137, 0]
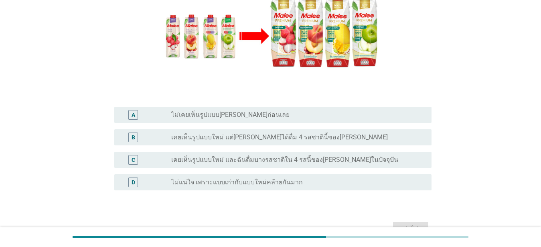
click at [245, 132] on div "radio_button_unchecked เคยเห็นรูปแบบใหม่ แต่[PERSON_NAME]ได้ดื่ม 4 รสชาตินี้ของ…" at bounding box center [298, 137] width 254 height 10
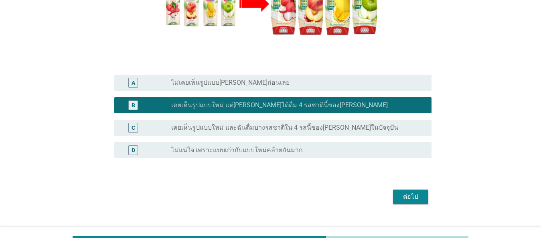
scroll to position [170, 0]
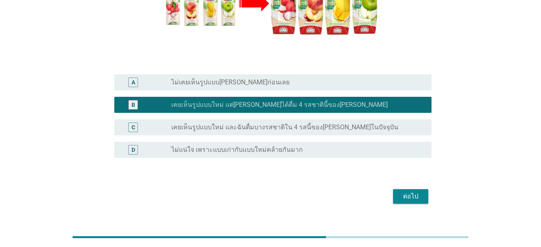
click at [391, 187] on div "ต่อไป" at bounding box center [271, 196] width 322 height 19
click at [404, 189] on button "ต่อไป" at bounding box center [410, 196] width 35 height 14
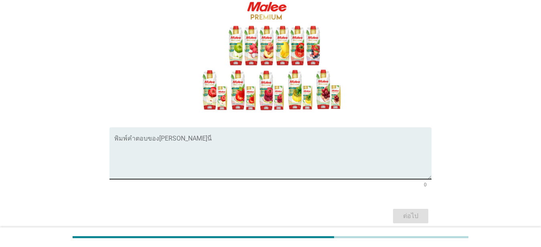
scroll to position [119, 0]
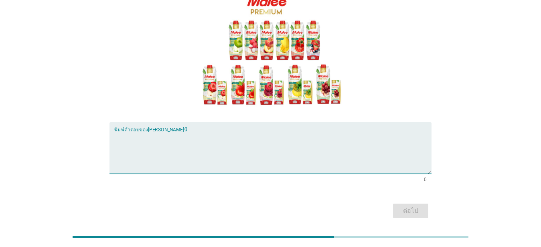
click at [216, 132] on textarea "พิมพ์คำตอบของคุณ ที่นี่" at bounding box center [272, 153] width 317 height 42
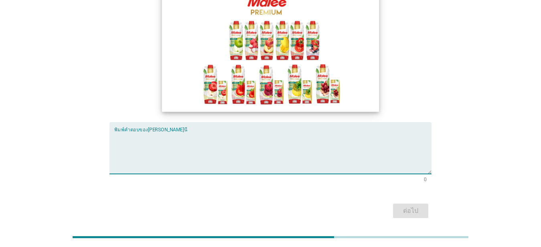
type textarea "l"
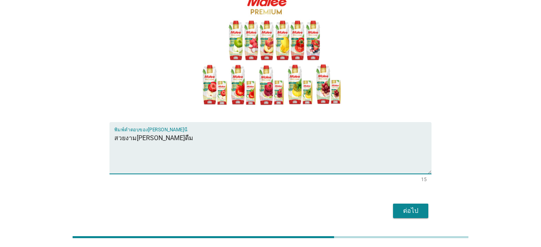
type textarea "สวยงาม[PERSON_NAME]ดืม"
click at [407, 206] on div "ต่อไป" at bounding box center [411, 211] width 22 height 10
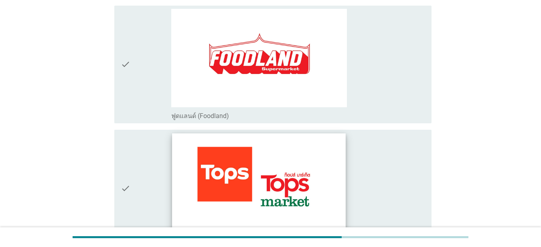
scroll to position [229, 0]
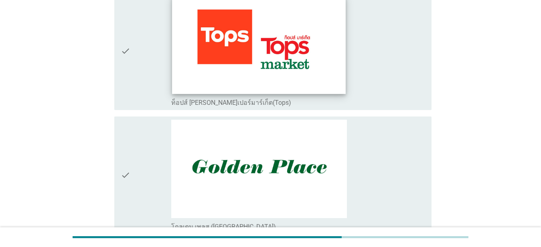
click at [243, 81] on img at bounding box center [260, 45] width 174 height 98
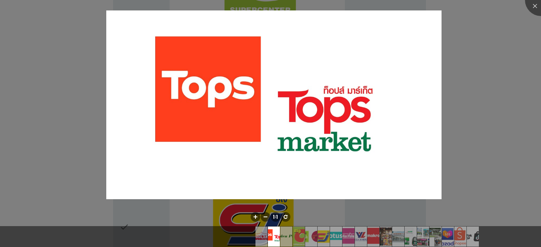
scroll to position [526, 0]
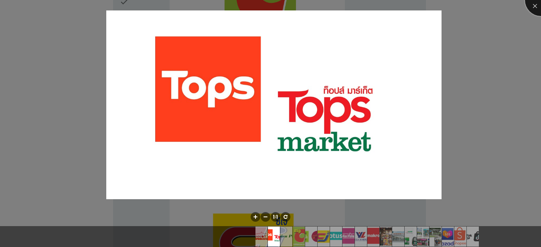
click at [537, 6] on div at bounding box center [541, 0] width 32 height 32
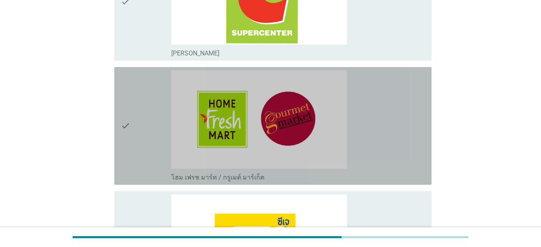
click at [129, 115] on icon "check" at bounding box center [126, 125] width 10 height 111
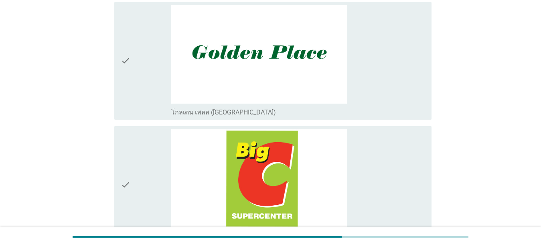
scroll to position [160, 0]
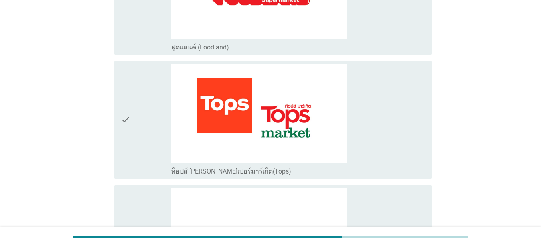
click at [133, 108] on div "check" at bounding box center [146, 119] width 51 height 111
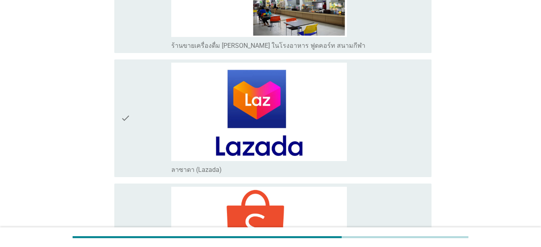
scroll to position [2208, 0]
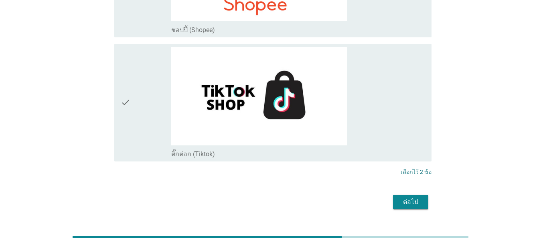
click at [397, 195] on button "ต่อไป" at bounding box center [410, 202] width 35 height 14
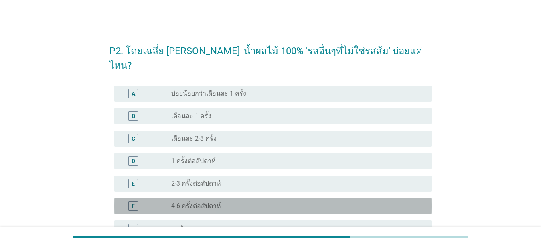
click at [187, 198] on div "F radio_button_unchecked 4-6 ครั้งต่อสัปดาห์" at bounding box center [272, 206] width 317 height 16
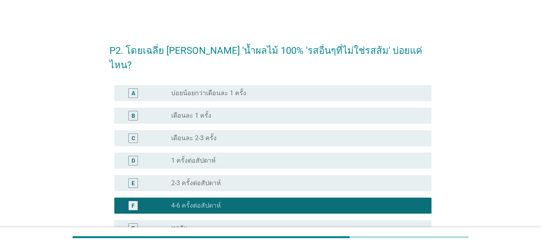
scroll to position [78, 0]
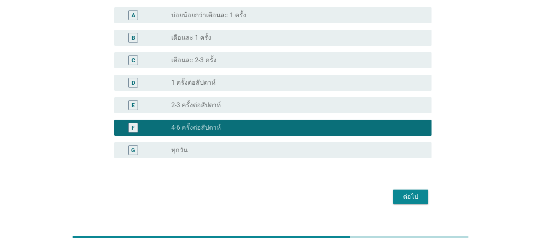
click at [405, 189] on button "ต่อไป" at bounding box center [410, 196] width 35 height 14
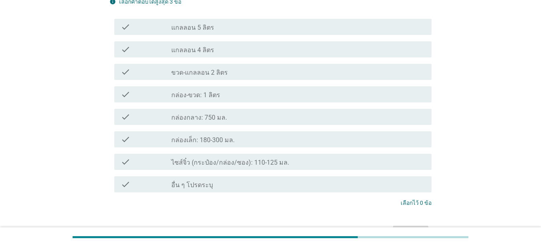
scroll to position [0, 0]
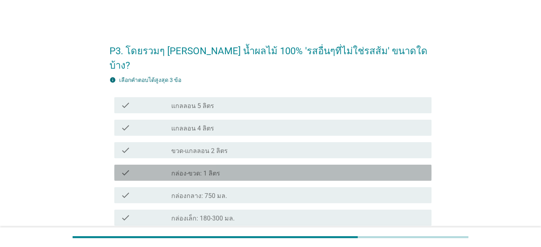
click at [215, 169] on label "กล่อง-ขวด: 1 ลิตร" at bounding box center [195, 173] width 49 height 8
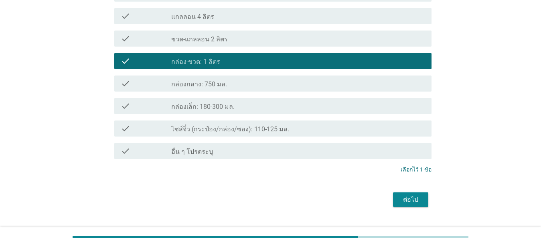
scroll to position [114, 0]
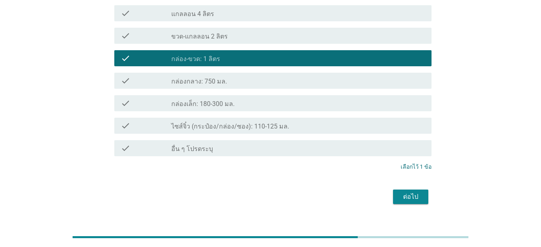
click at [407, 192] on div "ต่อไป" at bounding box center [411, 197] width 22 height 10
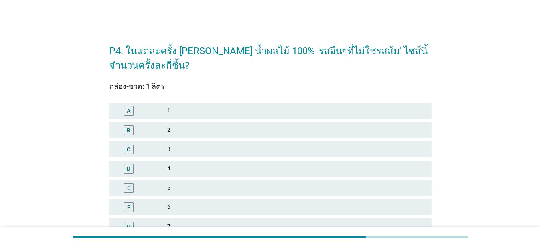
click at [174, 204] on div "6" at bounding box center [296, 207] width 258 height 10
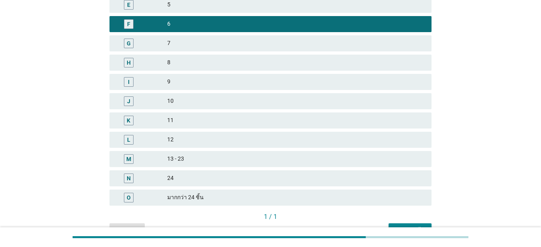
scroll to position [229, 0]
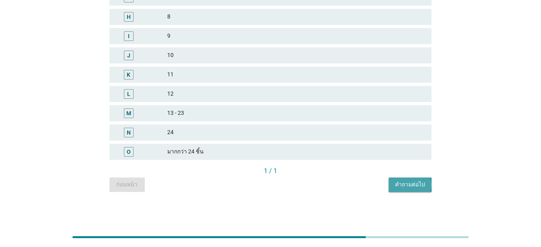
click at [419, 189] on button "คำถามต่อไป" at bounding box center [410, 184] width 43 height 14
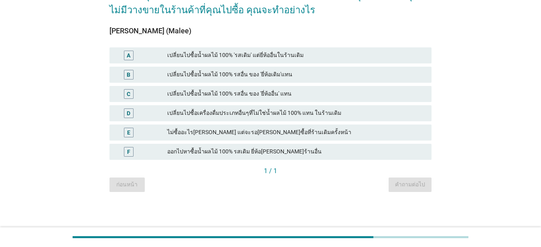
scroll to position [0, 0]
